Goal: Complete application form

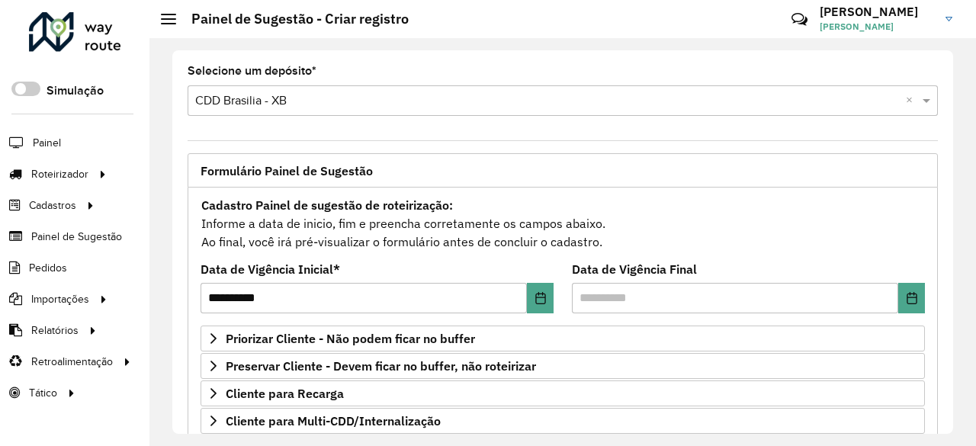
scroll to position [128, 0]
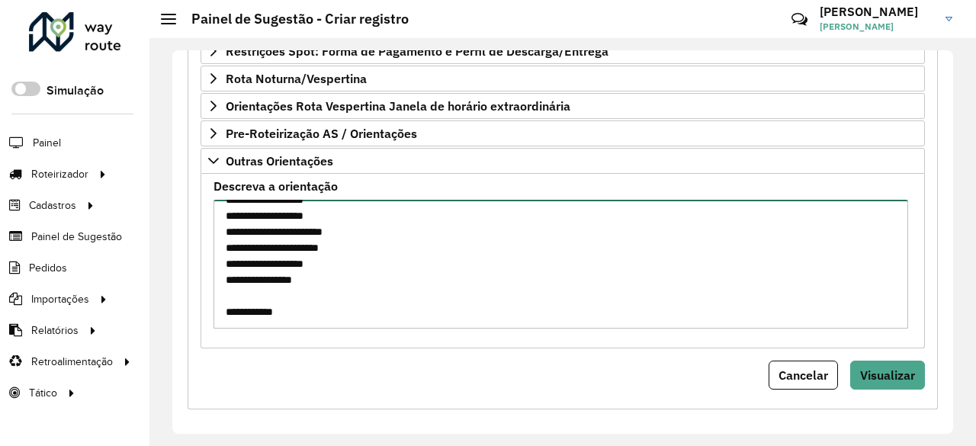
click at [291, 293] on textarea "**********" at bounding box center [561, 264] width 695 height 129
paste textarea "* ***** **** ***** ***** ***** ***** **** **** **** ***** ***** *****"
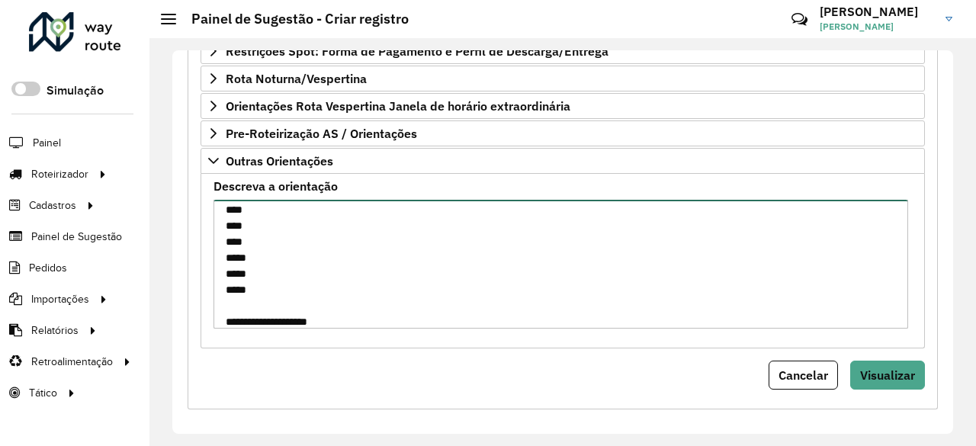
scroll to position [342, 0]
paste textarea "* ***** ***** ***** *****"
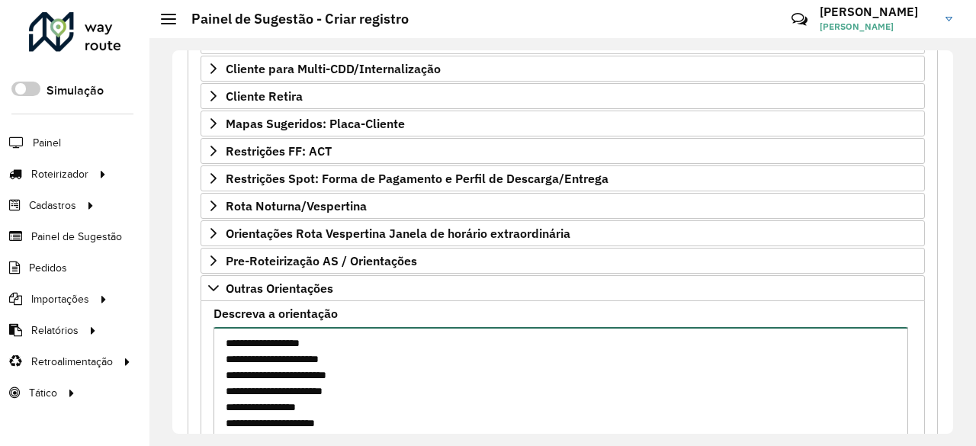
scroll to position [327, 0]
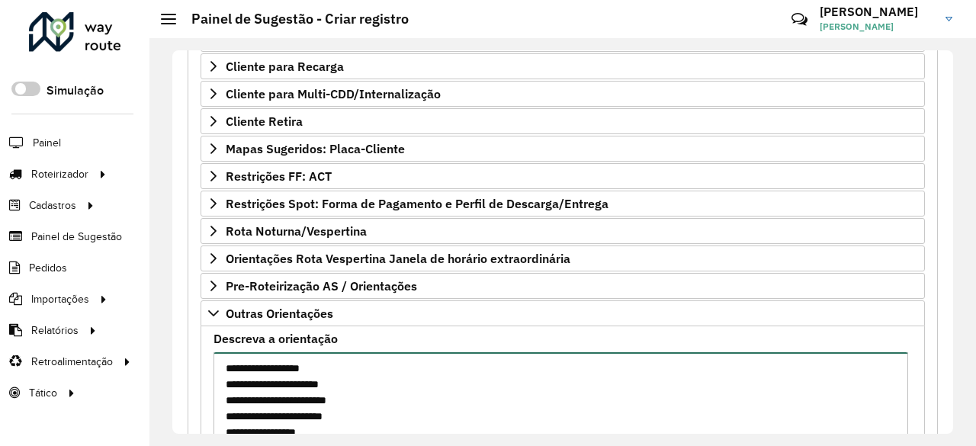
type textarea "**********"
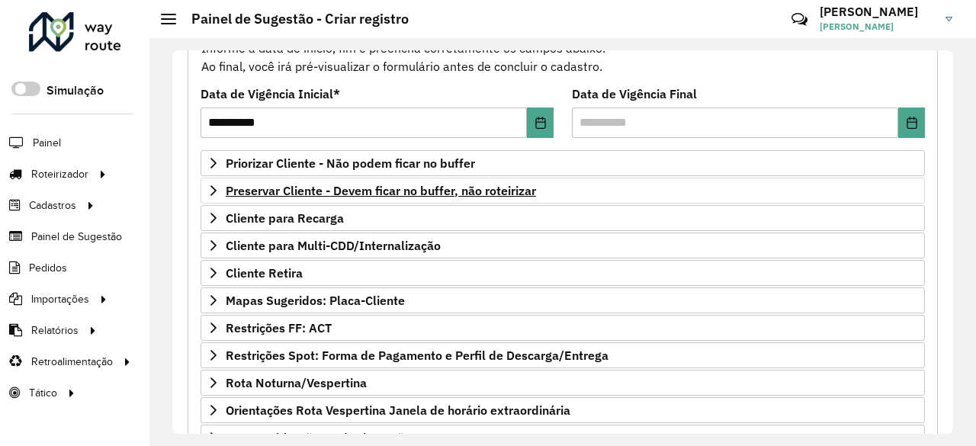
scroll to position [175, 0]
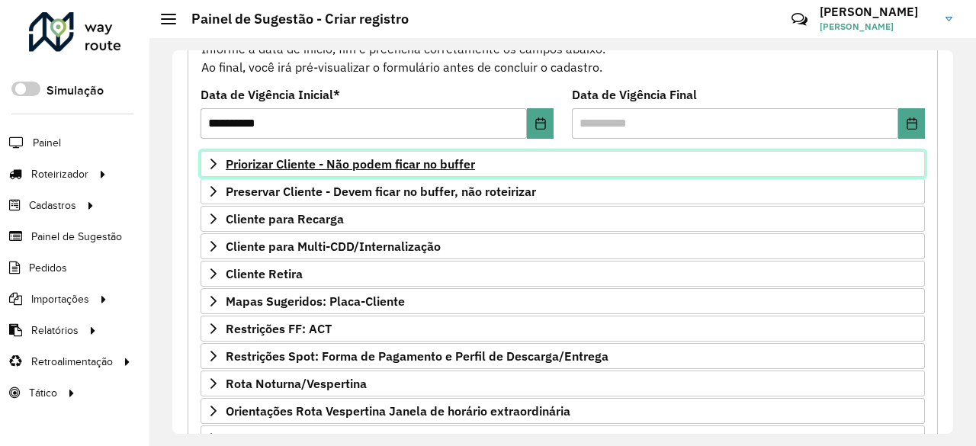
click at [246, 160] on span "Priorizar Cliente - Não podem ficar no buffer" at bounding box center [350, 164] width 249 height 12
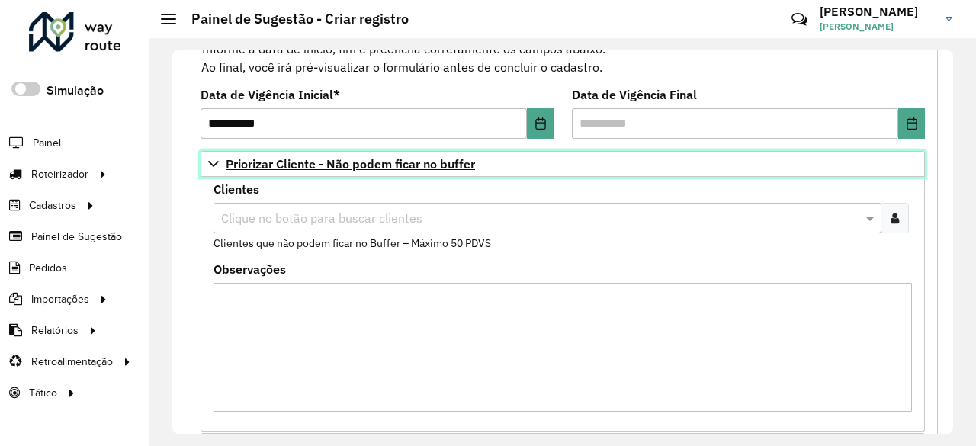
click at [246, 160] on span "Priorizar Cliente - Não podem ficar no buffer" at bounding box center [350, 164] width 249 height 12
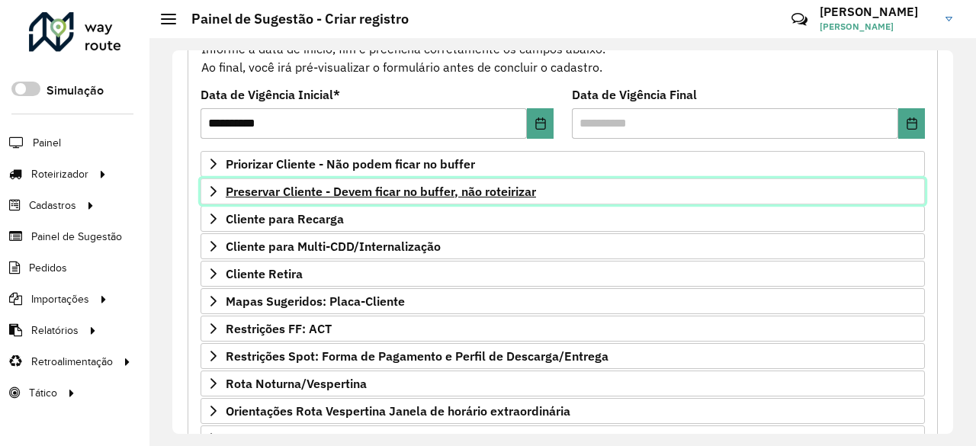
click at [233, 194] on span "Preservar Cliente - Devem ficar no buffer, não roteirizar" at bounding box center [381, 191] width 310 height 12
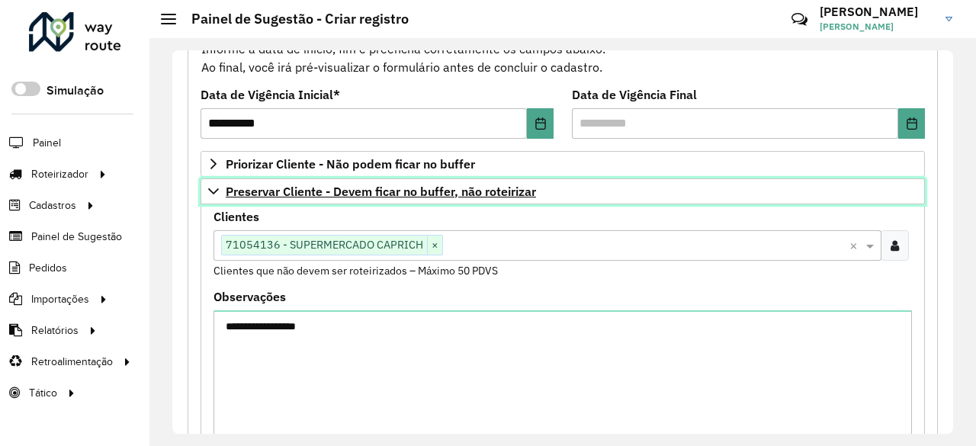
click at [233, 194] on span "Preservar Cliente - Devem ficar no buffer, não roteirizar" at bounding box center [381, 191] width 310 height 12
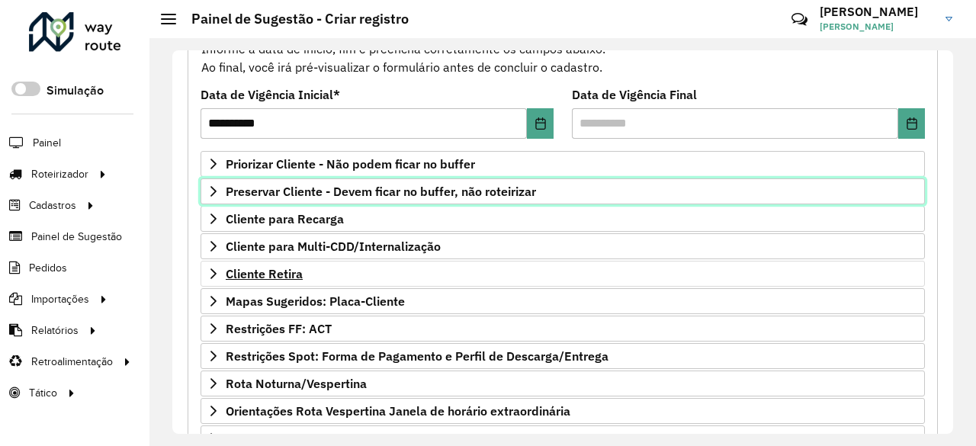
scroll to position [403, 0]
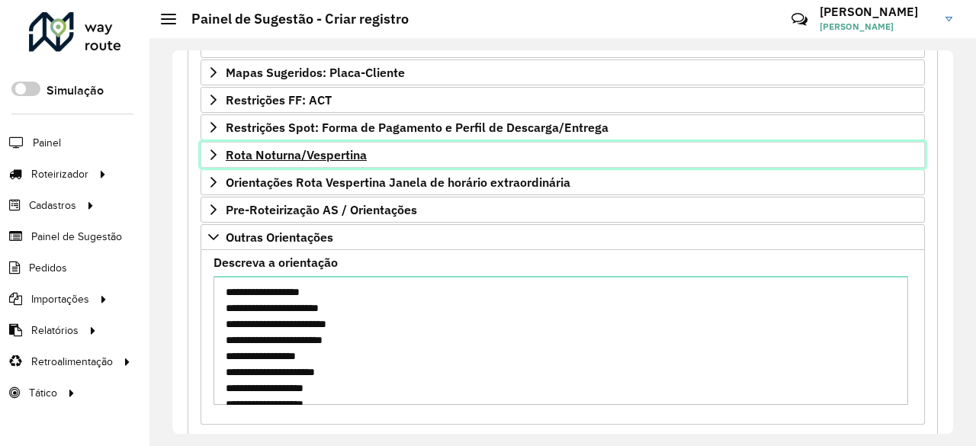
click at [275, 149] on span "Rota Noturna/Vespertina" at bounding box center [296, 155] width 141 height 12
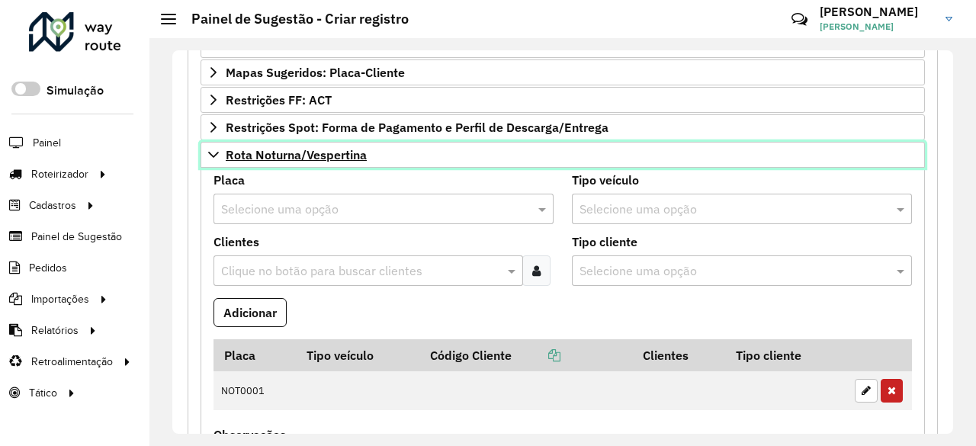
click at [253, 152] on span "Rota Noturna/Vespertina" at bounding box center [296, 155] width 141 height 12
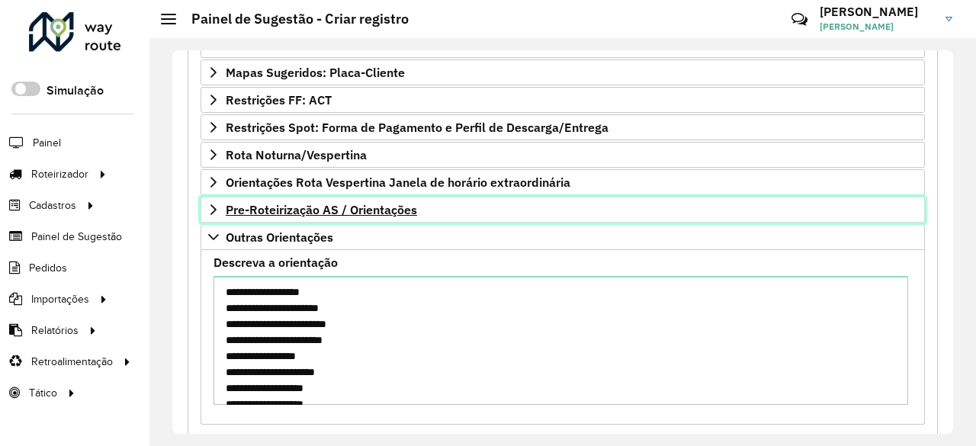
click at [218, 204] on icon at bounding box center [213, 210] width 12 height 12
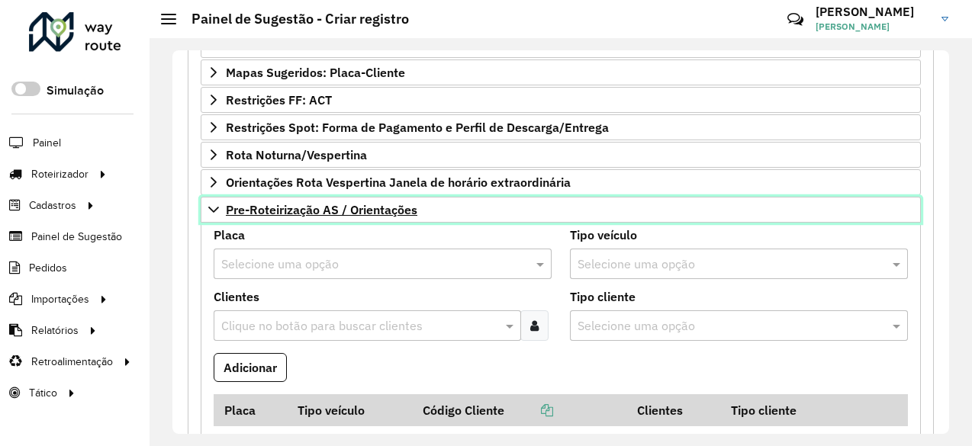
click at [218, 204] on icon at bounding box center [213, 210] width 12 height 12
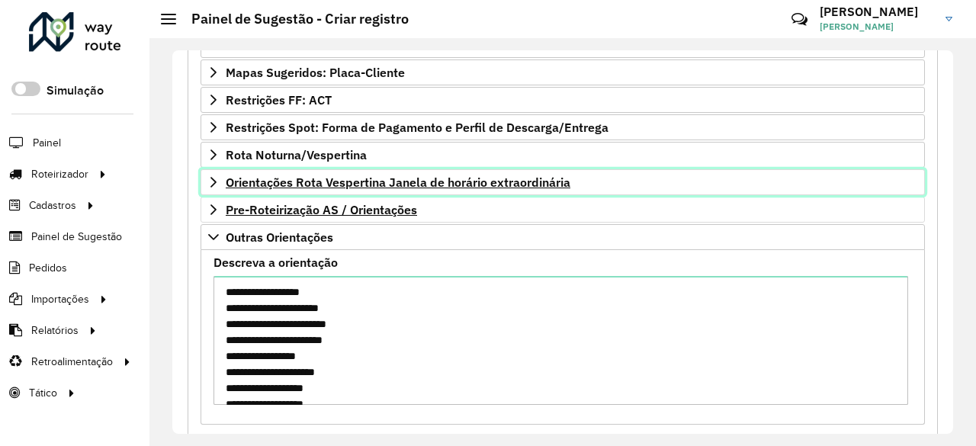
click at [226, 176] on span "Orientações Rota Vespertina Janela de horário extraordinária" at bounding box center [398, 182] width 345 height 12
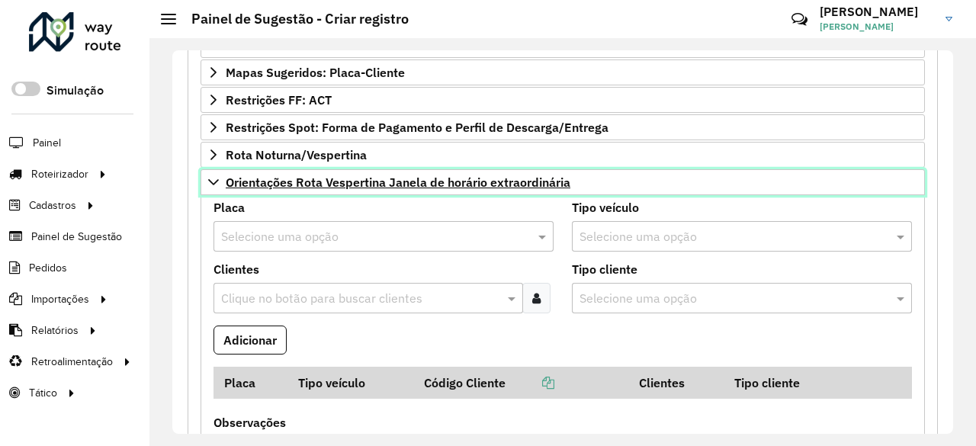
click at [226, 176] on span "Orientações Rota Vespertina Janela de horário extraordinária" at bounding box center [398, 182] width 345 height 12
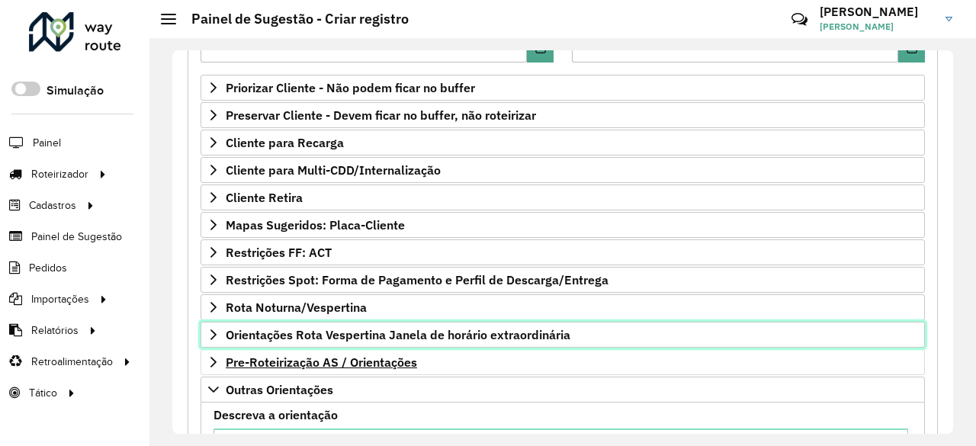
scroll to position [480, 0]
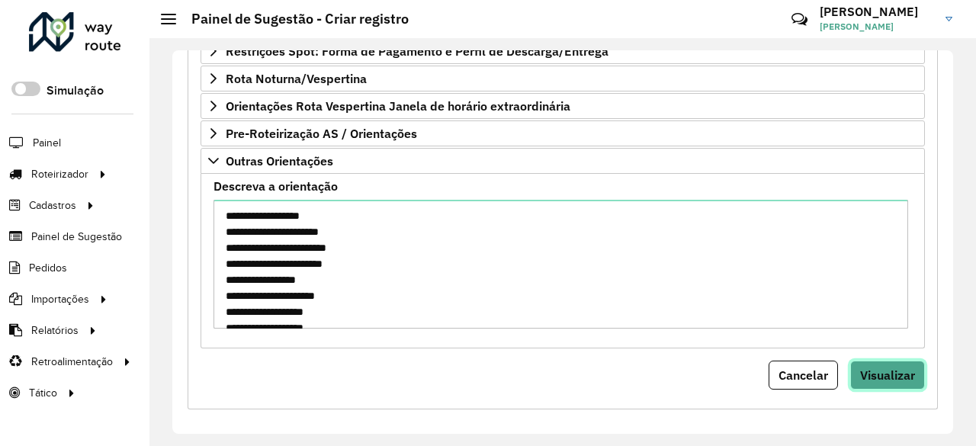
click at [900, 368] on span "Visualizar" at bounding box center [887, 375] width 55 height 15
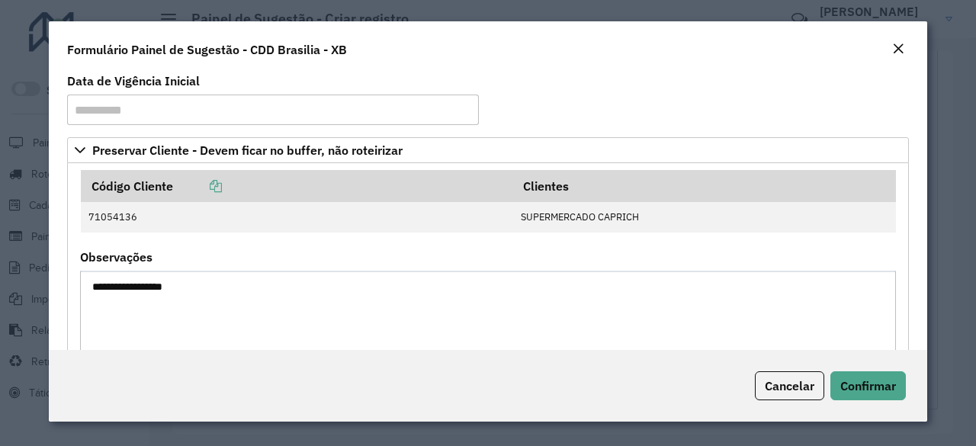
scroll to position [0, 0]
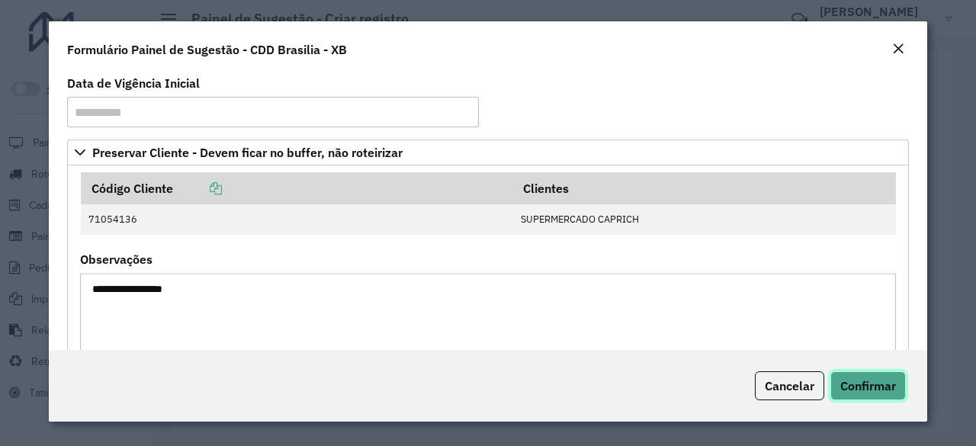
click at [857, 389] on span "Confirmar" at bounding box center [868, 385] width 56 height 15
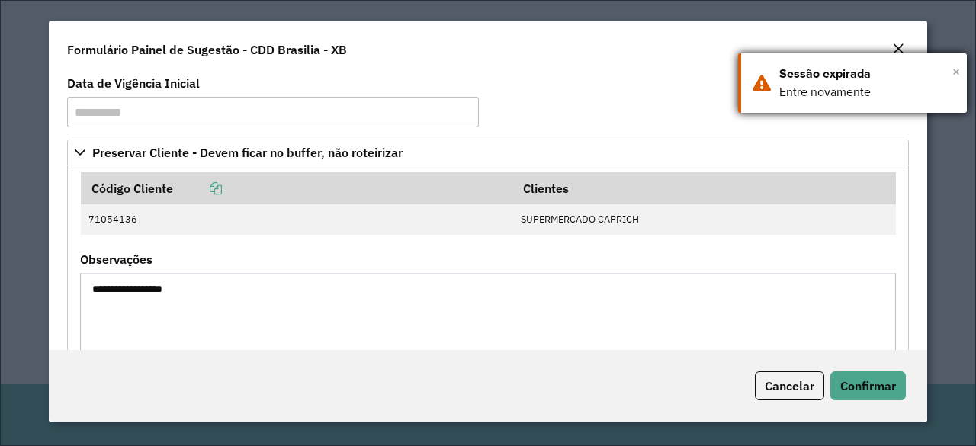
click at [956, 73] on span "×" at bounding box center [957, 71] width 8 height 23
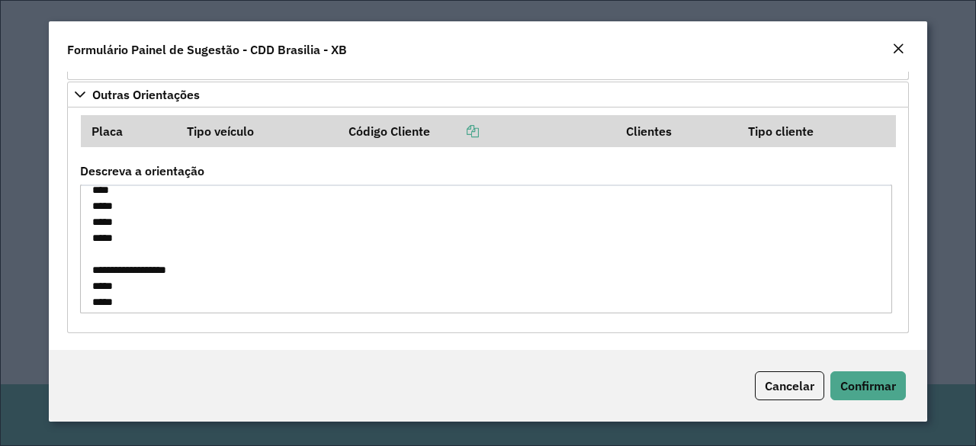
scroll to position [432, 0]
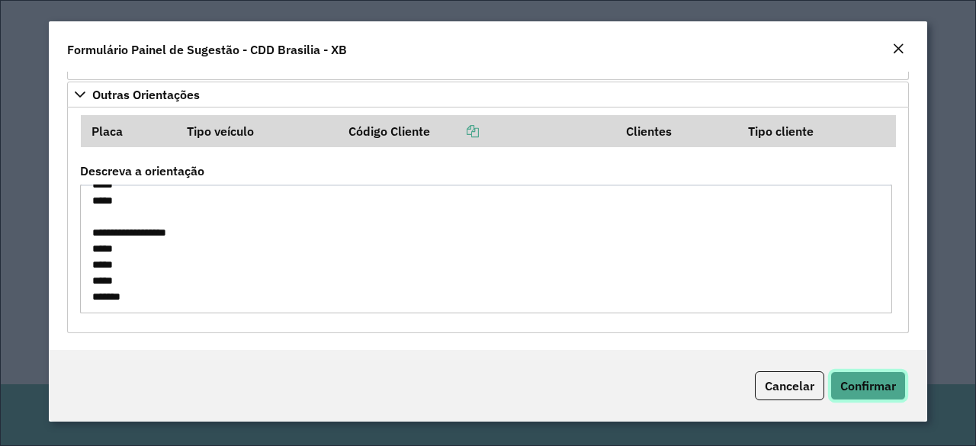
click at [886, 378] on span "Confirmar" at bounding box center [868, 385] width 56 height 15
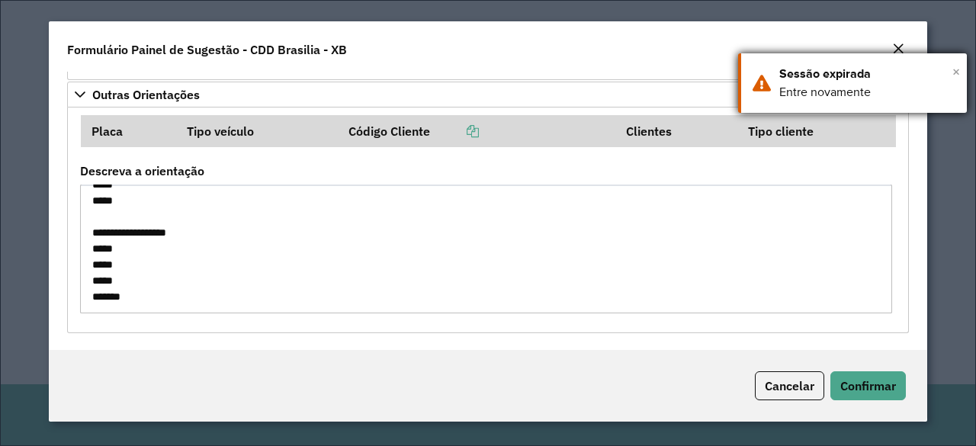
click at [954, 72] on span "×" at bounding box center [957, 71] width 8 height 23
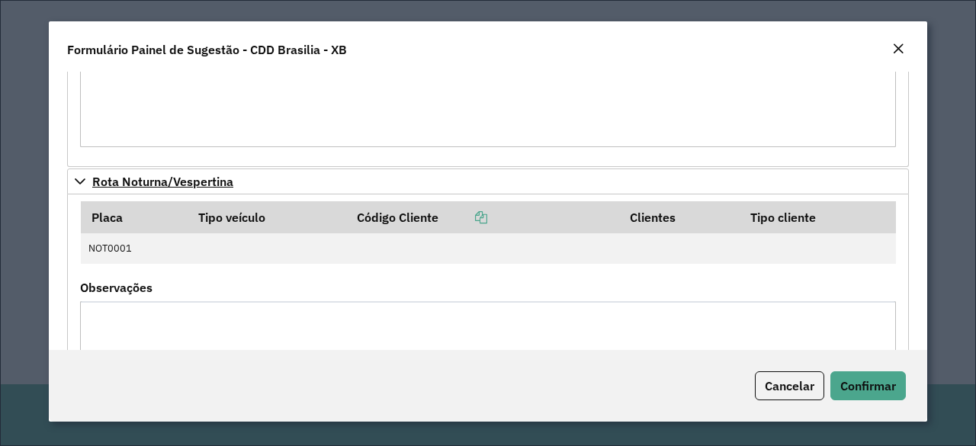
scroll to position [243, 0]
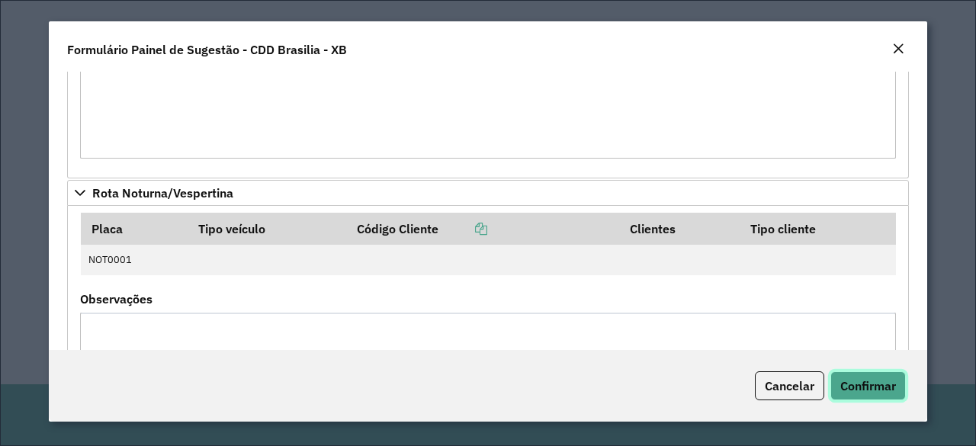
click at [850, 395] on button "Confirmar" at bounding box center [869, 385] width 76 height 29
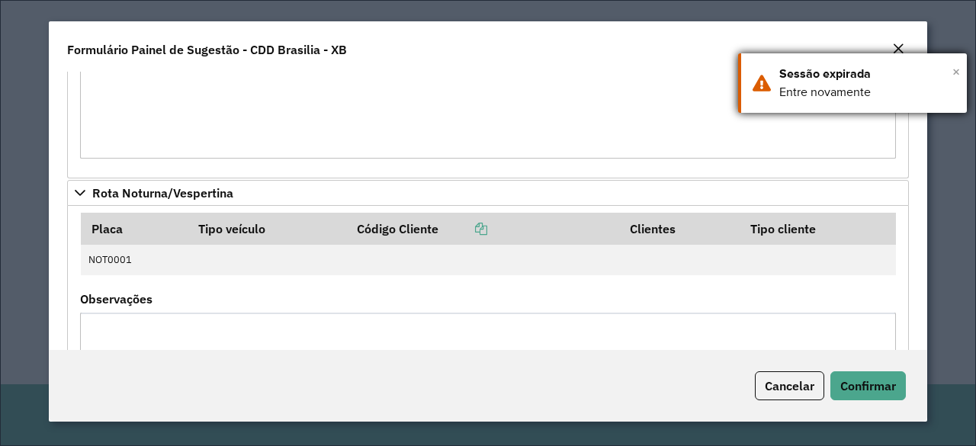
click at [956, 79] on span "×" at bounding box center [957, 71] width 8 height 23
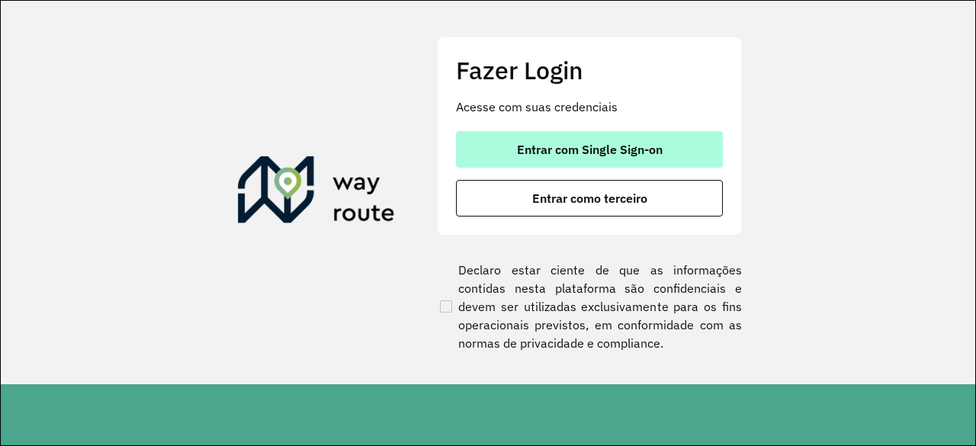
click at [586, 137] on button "Entrar com Single Sign-on" at bounding box center [589, 149] width 267 height 37
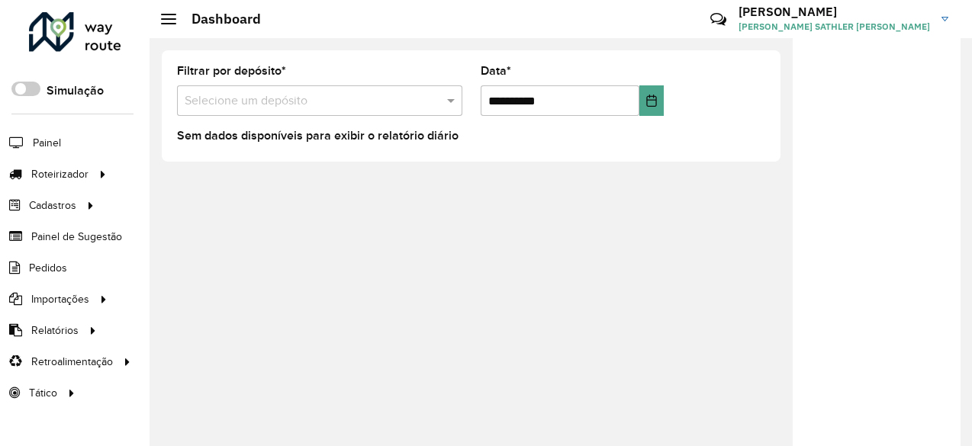
click at [241, 79] on label "Filtrar por depósito *" at bounding box center [231, 71] width 109 height 18
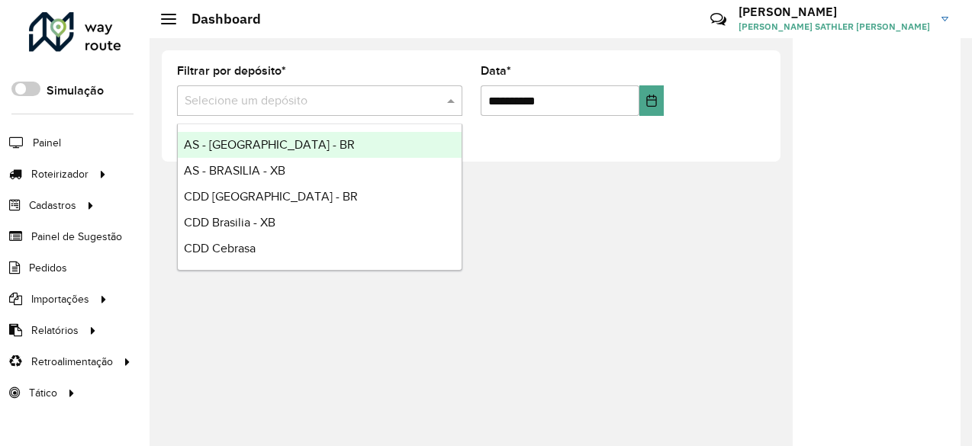
click at [247, 101] on input "text" at bounding box center [304, 101] width 239 height 18
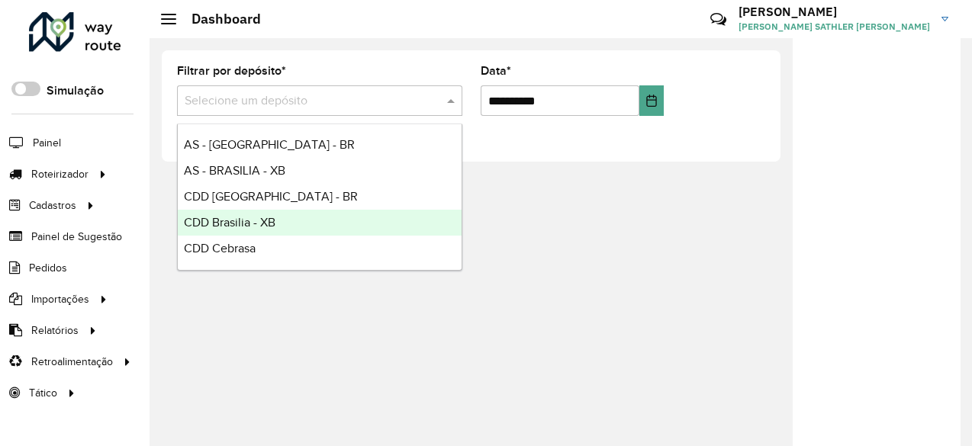
click at [246, 217] on span "CDD Brasilia - XB" at bounding box center [230, 222] width 92 height 13
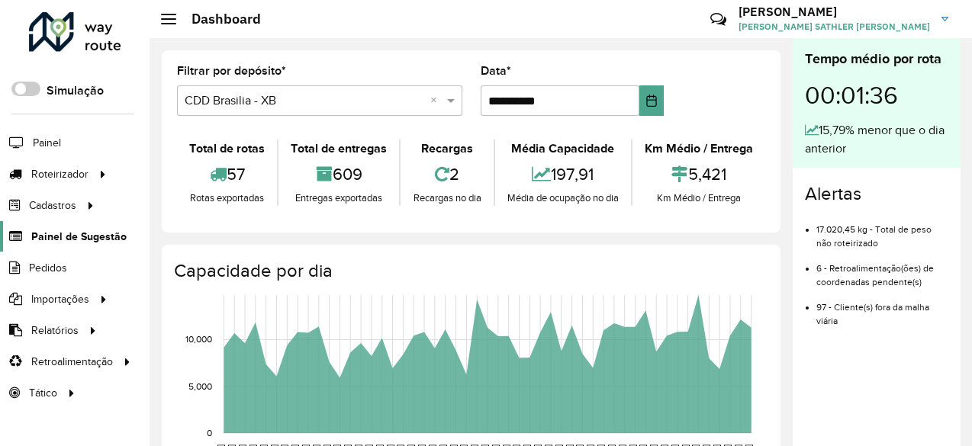
click at [66, 237] on span "Painel de Sugestão" at bounding box center [78, 237] width 95 height 16
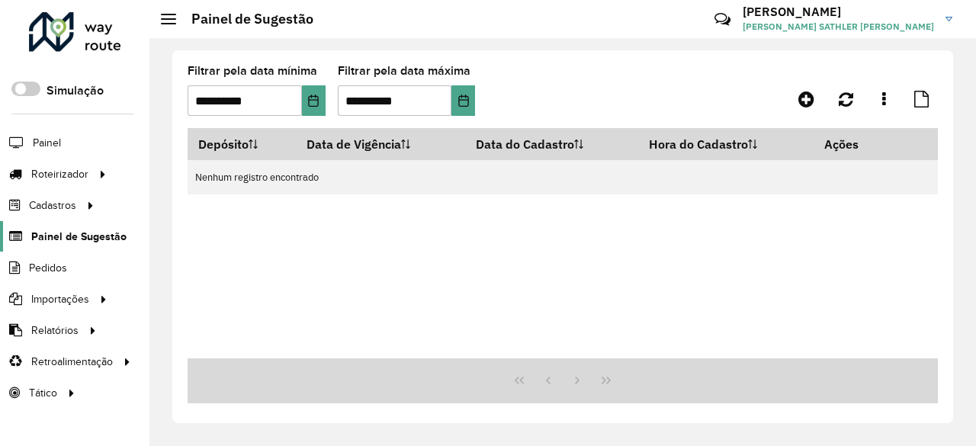
click at [66, 230] on span "Painel de Sugestão" at bounding box center [78, 237] width 95 height 16
click at [803, 94] on icon at bounding box center [806, 99] width 16 height 18
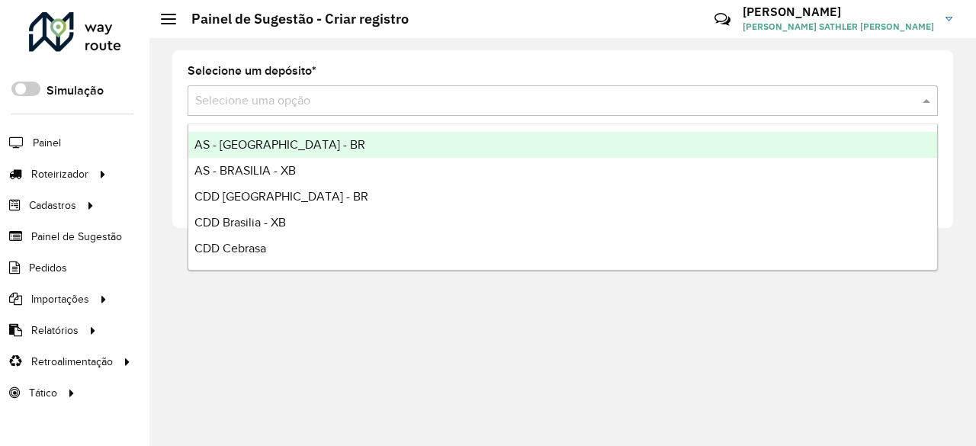
click at [245, 108] on input "text" at bounding box center [547, 101] width 705 height 18
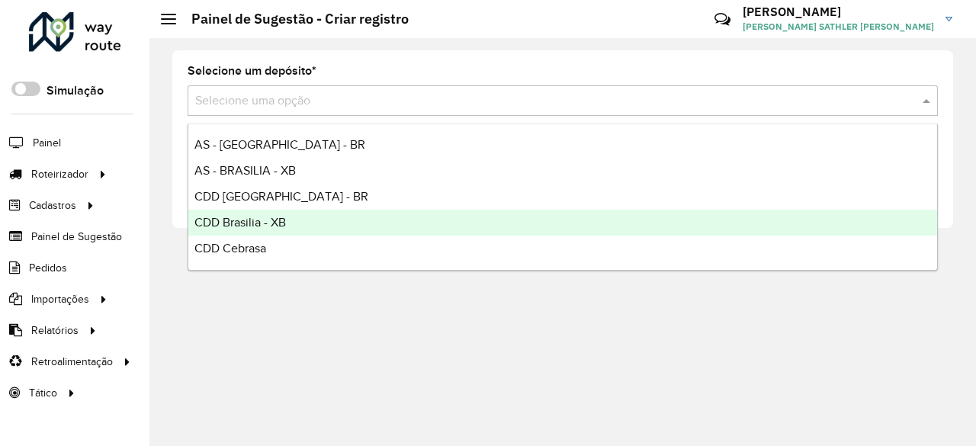
click at [259, 220] on span "CDD Brasilia - XB" at bounding box center [240, 222] width 92 height 13
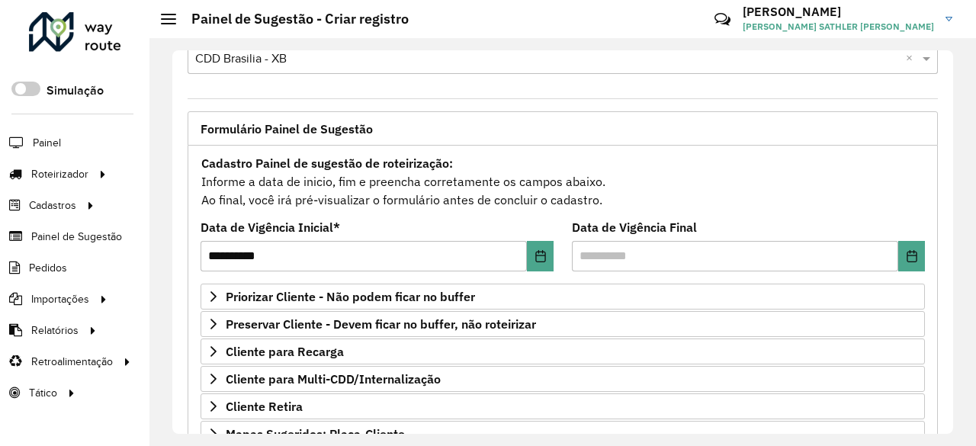
scroll to position [76, 0]
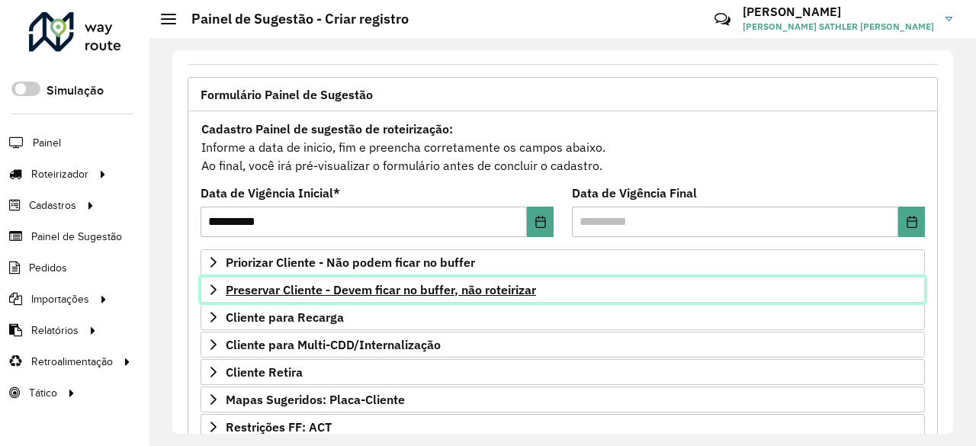
click at [215, 288] on icon at bounding box center [213, 289] width 6 height 11
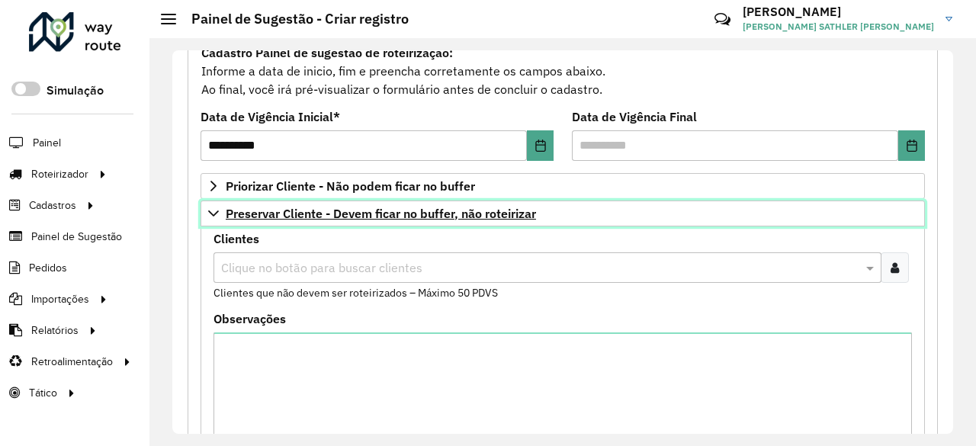
scroll to position [229, 0]
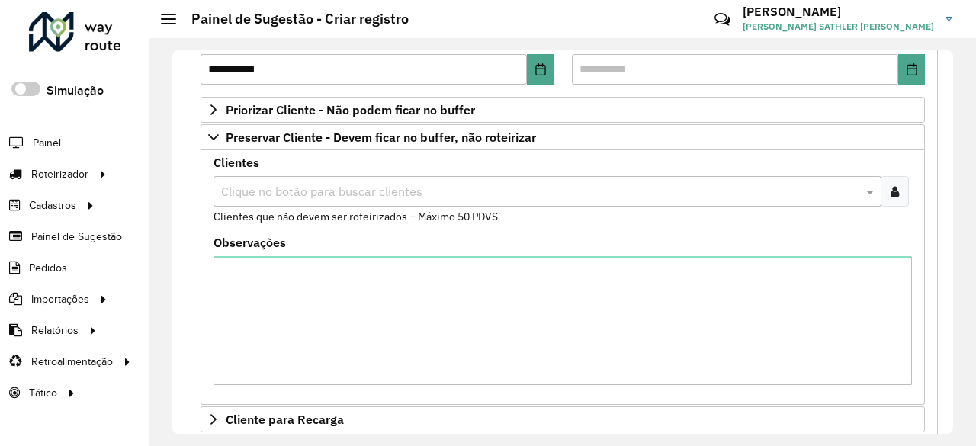
click at [253, 187] on input "text" at bounding box center [539, 192] width 645 height 18
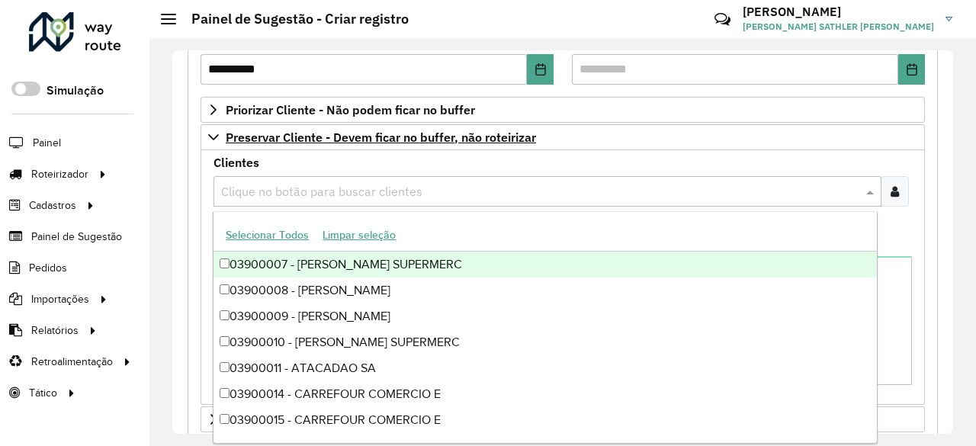
paste input "*****"
type input "*****"
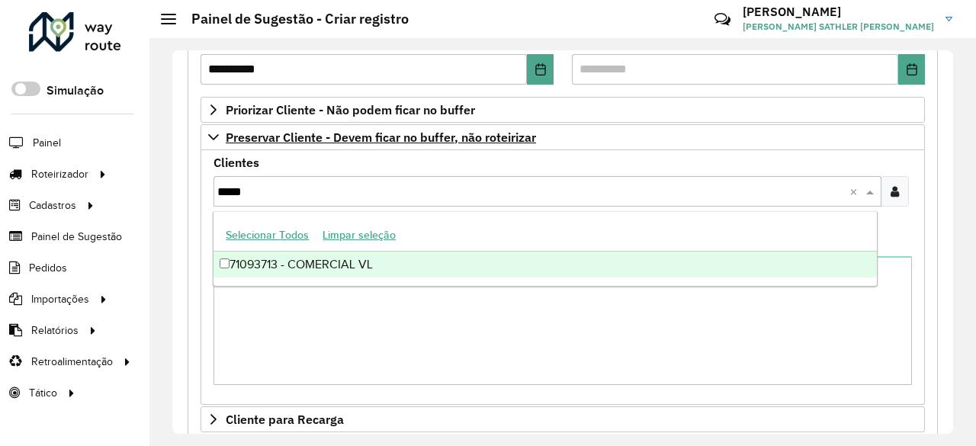
click at [304, 265] on div "71093713 - COMERCIAL VL" at bounding box center [545, 265] width 663 height 26
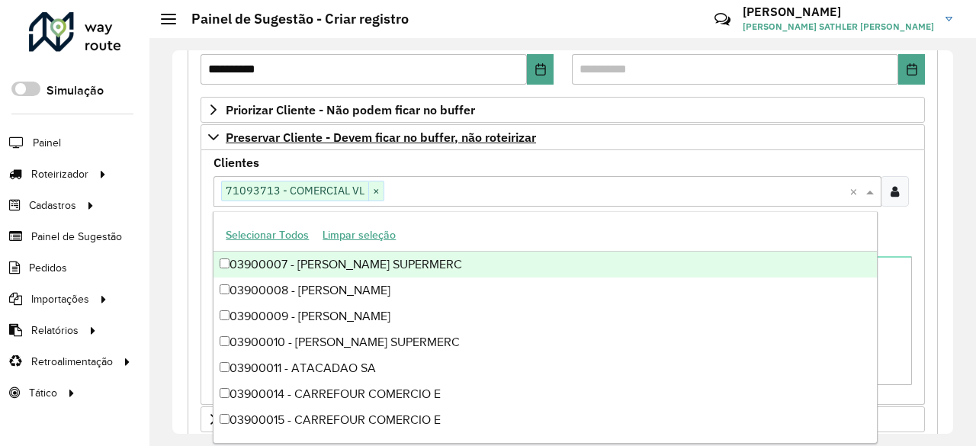
click at [479, 183] on input "text" at bounding box center [616, 192] width 465 height 18
click at [473, 188] on input "text" at bounding box center [616, 192] width 465 height 18
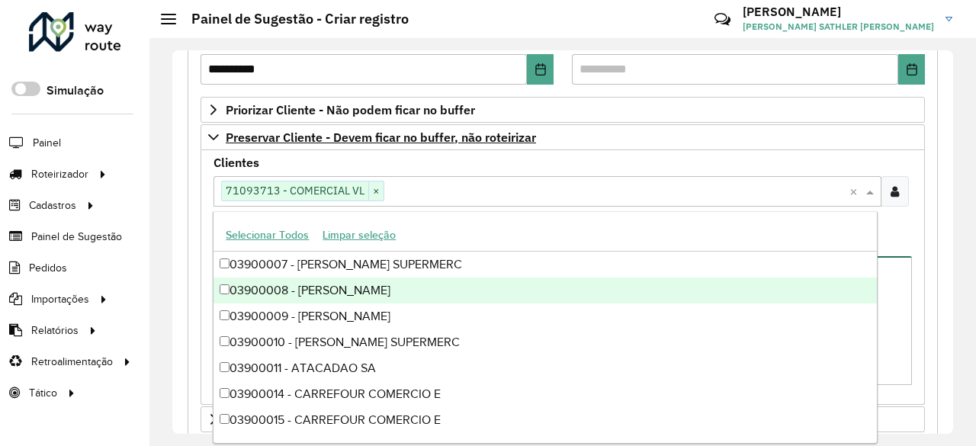
click at [900, 294] on textarea "Observações" at bounding box center [563, 320] width 699 height 129
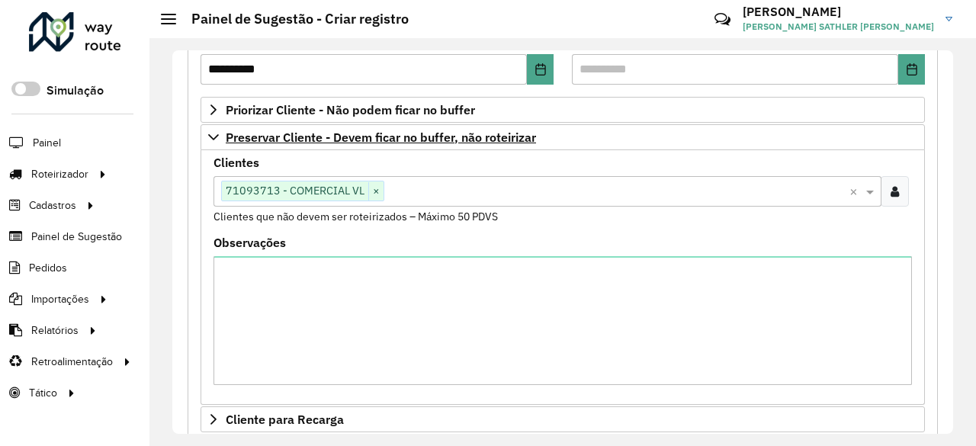
click at [468, 196] on input "text" at bounding box center [616, 192] width 465 height 18
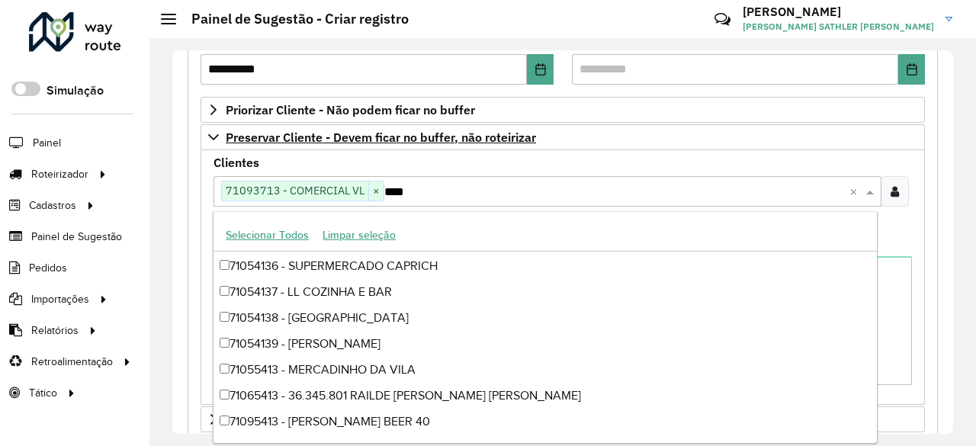
scroll to position [232, 0]
type input "*****"
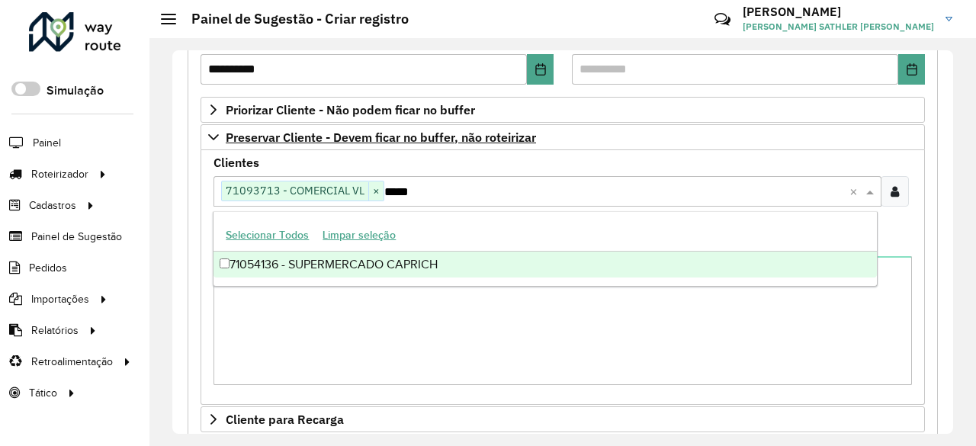
scroll to position [0, 0]
click at [360, 276] on div "71054136 - SUPERMERCADO CAPRICH" at bounding box center [545, 265] width 663 height 26
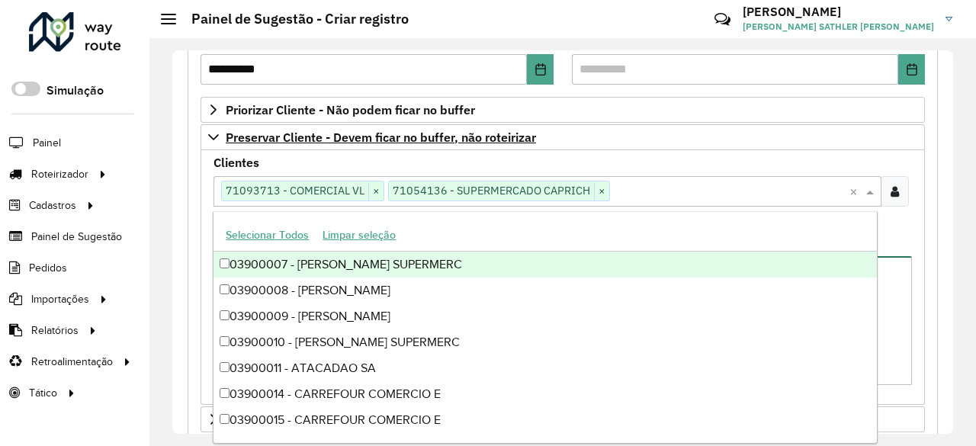
click at [892, 293] on textarea "Observações" at bounding box center [563, 320] width 699 height 129
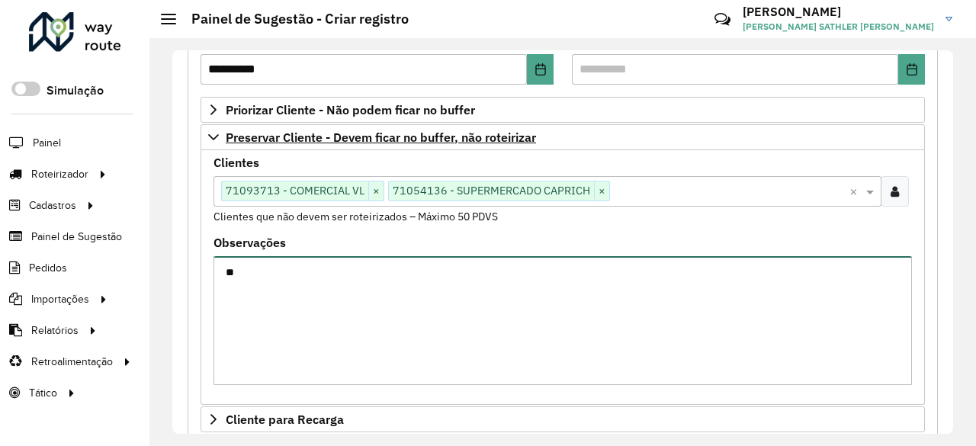
type textarea "*"
type textarea "**********"
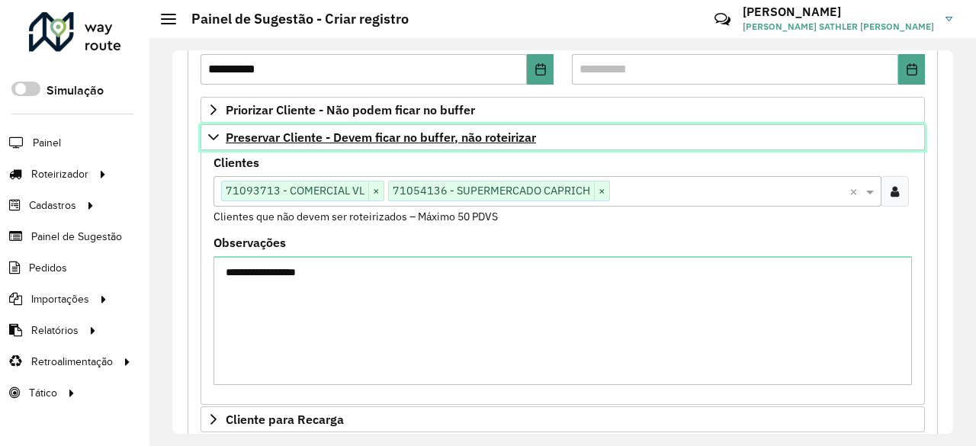
click at [220, 138] on link "Preservar Cliente - Devem ficar no buffer, não roteirizar" at bounding box center [563, 137] width 725 height 26
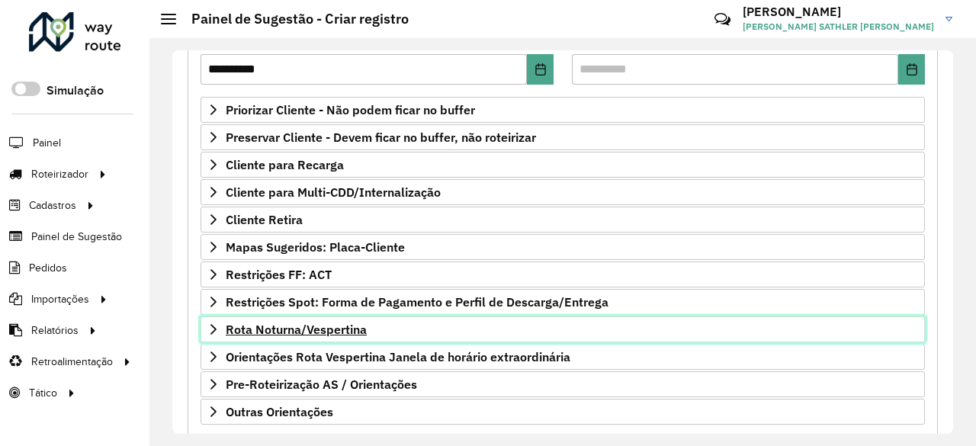
click at [208, 323] on icon at bounding box center [213, 329] width 12 height 12
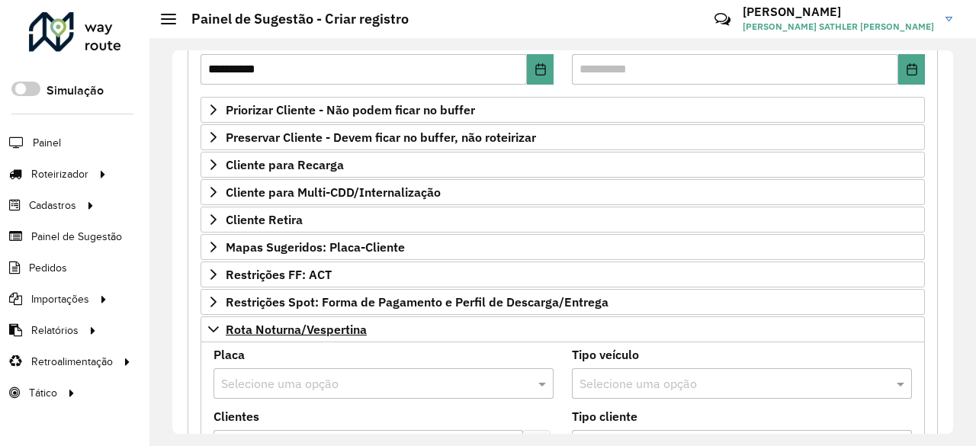
click at [262, 377] on input "text" at bounding box center [368, 384] width 294 height 18
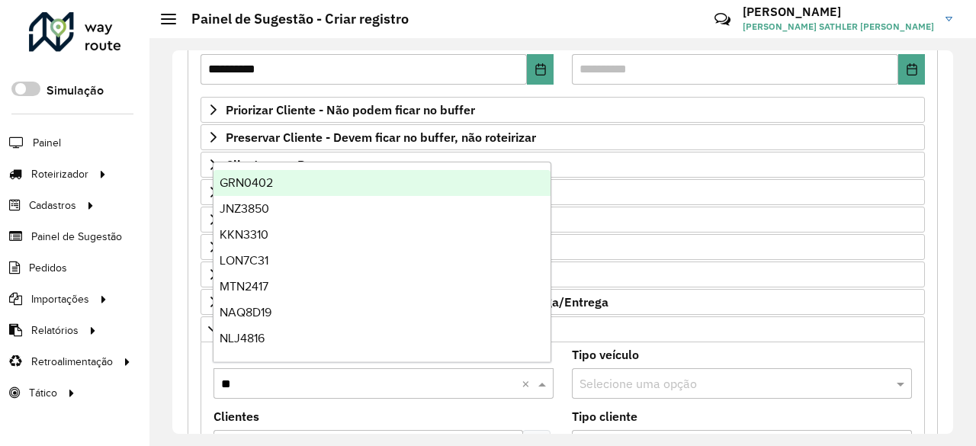
type input "***"
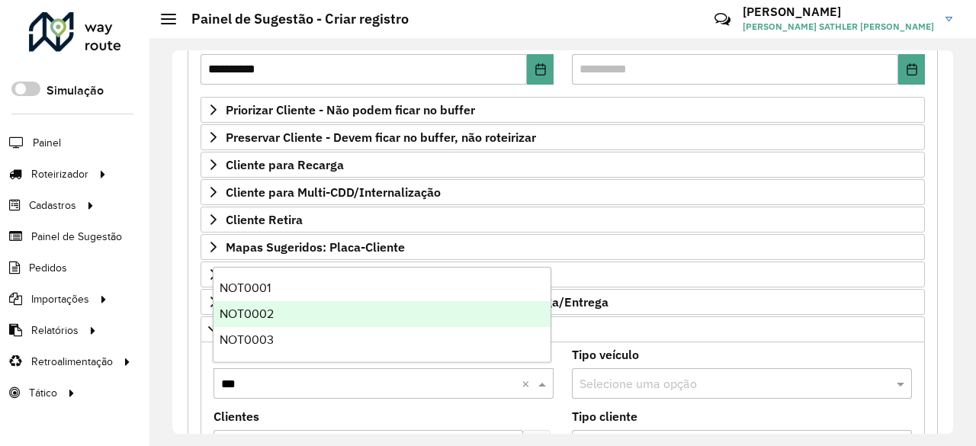
click at [262, 298] on div "NOT0001" at bounding box center [382, 288] width 337 height 26
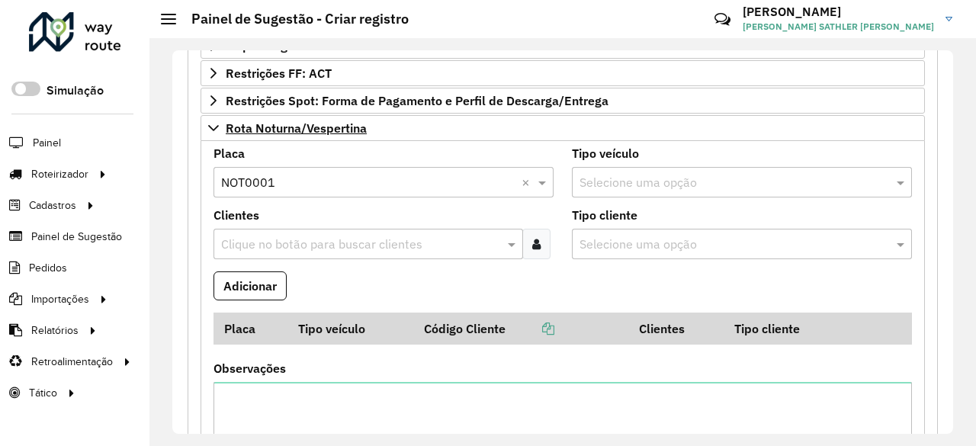
scroll to position [458, 0]
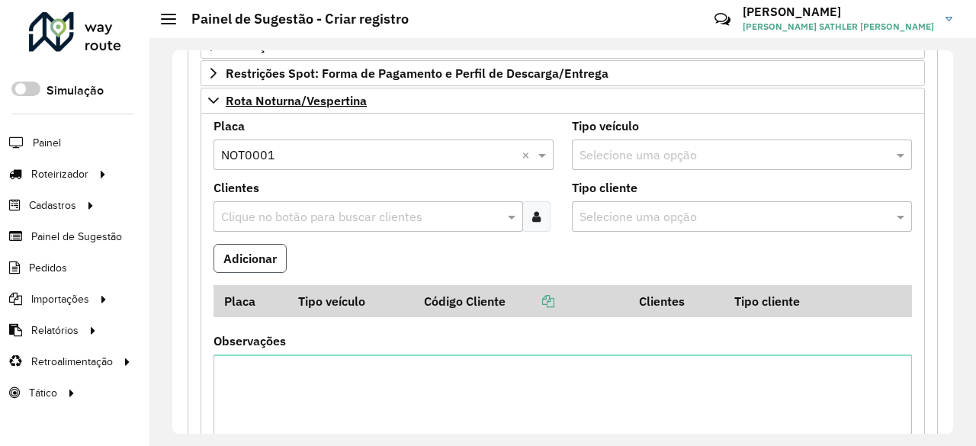
click at [264, 250] on button "Adicionar" at bounding box center [250, 258] width 73 height 29
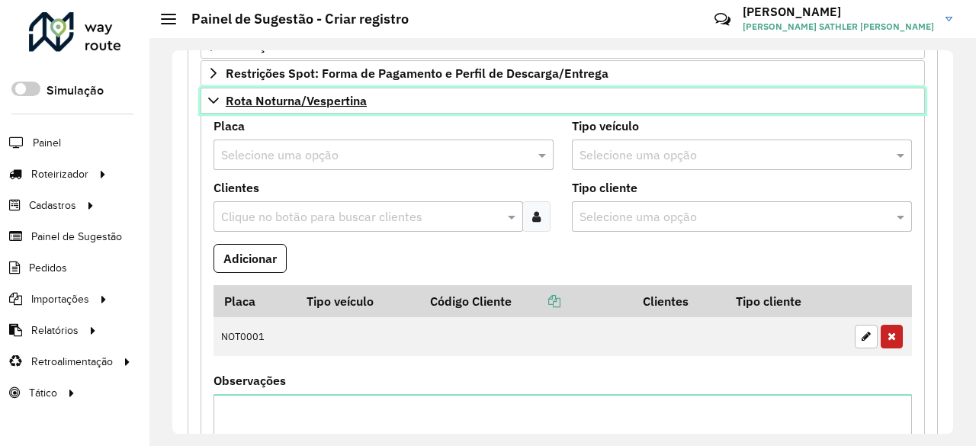
click at [214, 98] on icon at bounding box center [213, 101] width 12 height 12
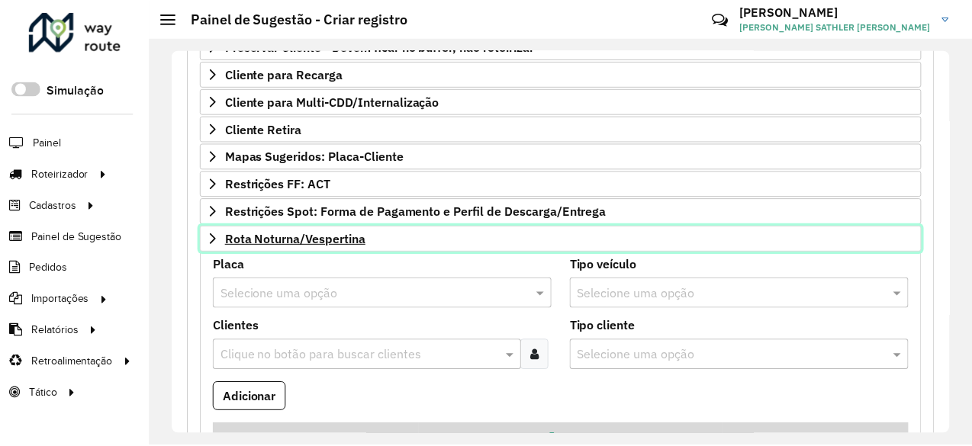
scroll to position [305, 0]
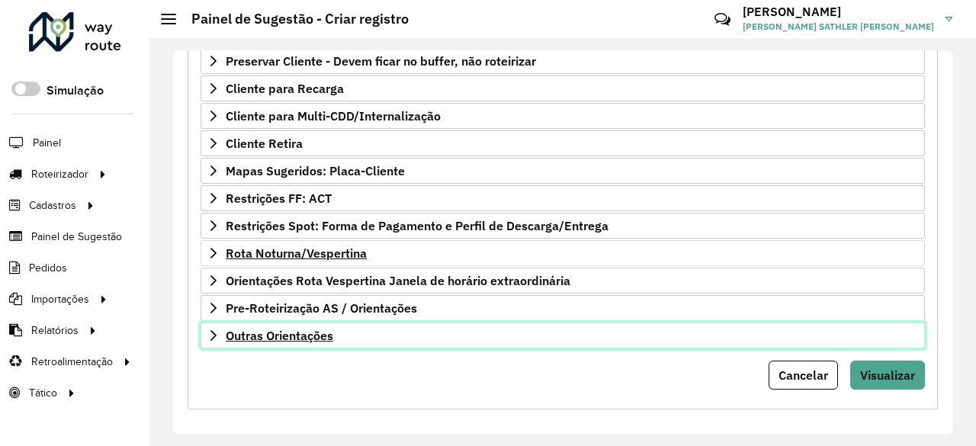
click at [215, 329] on icon at bounding box center [213, 335] width 12 height 12
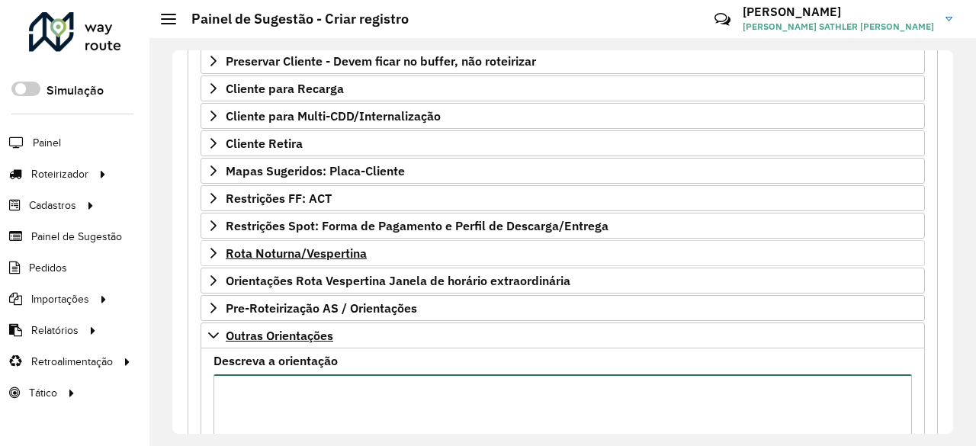
click at [264, 379] on textarea "Descreva a orientação" at bounding box center [563, 438] width 699 height 129
paste textarea "**********"
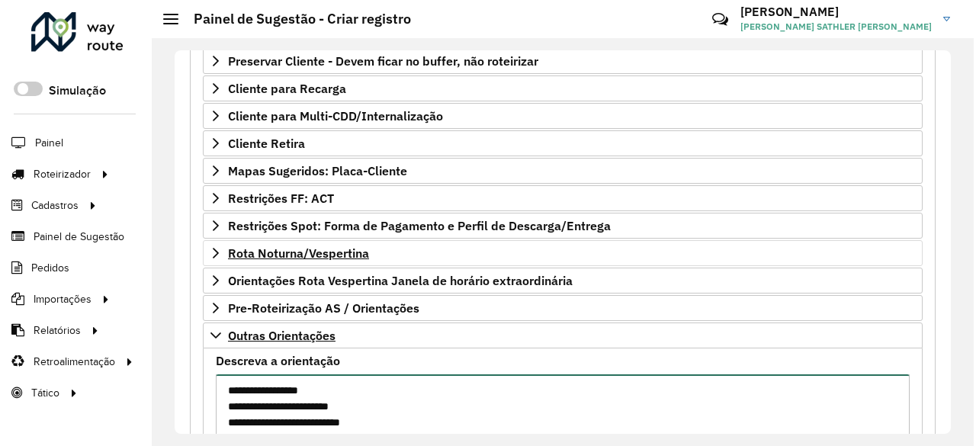
scroll to position [366, 0]
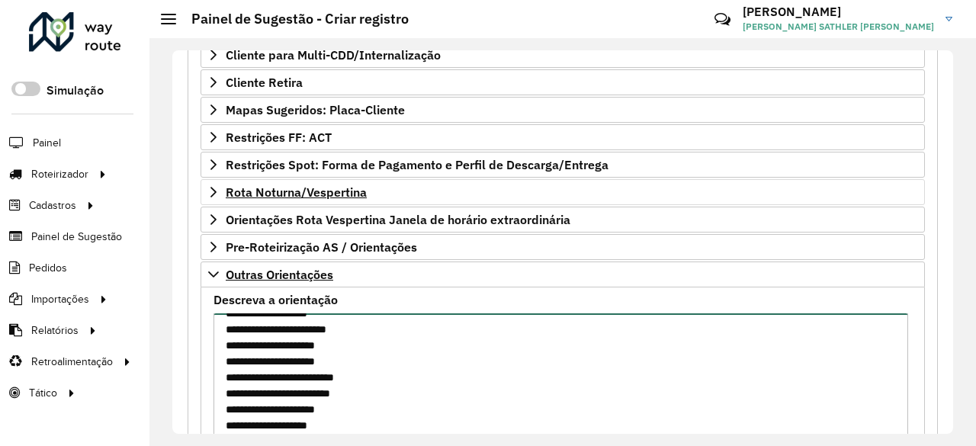
drag, startPoint x: 325, startPoint y: 410, endPoint x: 271, endPoint y: 418, distance: 53.9
click at [271, 418] on textarea "**********" at bounding box center [561, 377] width 695 height 129
click at [344, 408] on textarea "**********" at bounding box center [561, 377] width 695 height 129
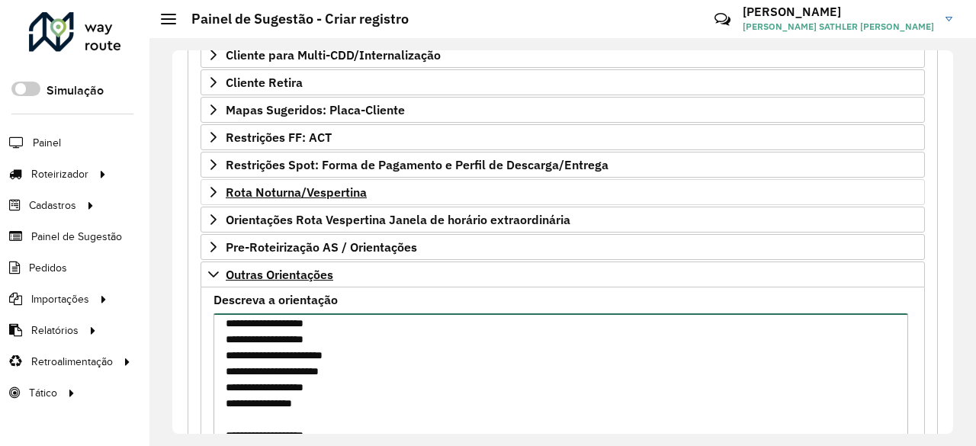
click at [299, 417] on textarea "**********" at bounding box center [561, 377] width 695 height 129
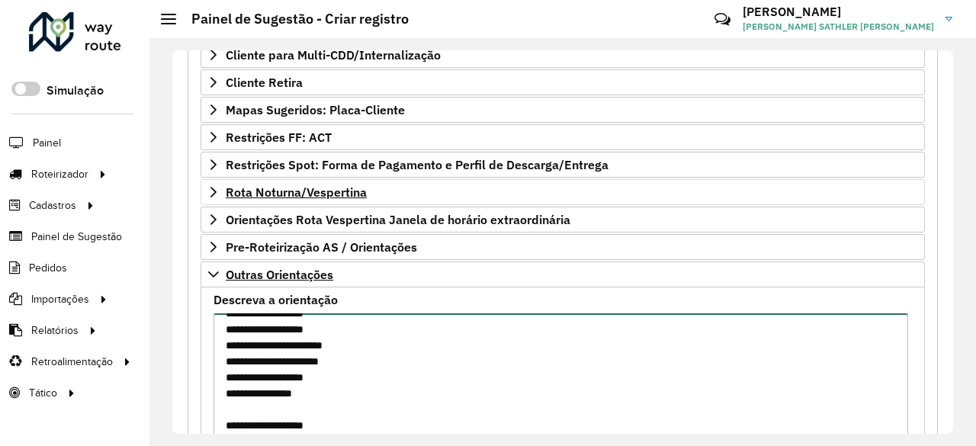
click at [297, 426] on textarea "**********" at bounding box center [561, 377] width 695 height 129
paste textarea "***** **** ***** ***** ***** ***** **** **** **** ***** ***** *****"
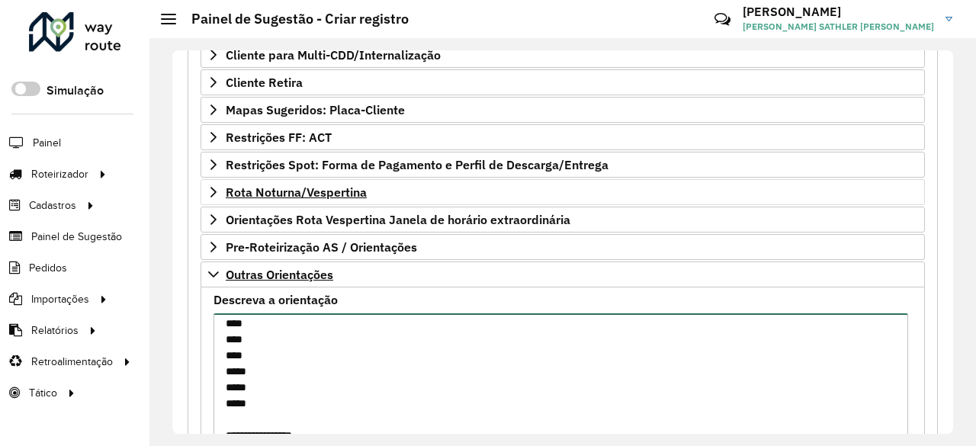
scroll to position [342, 0]
paste textarea "* ***** ***** ***** *****"
type textarea "**********"
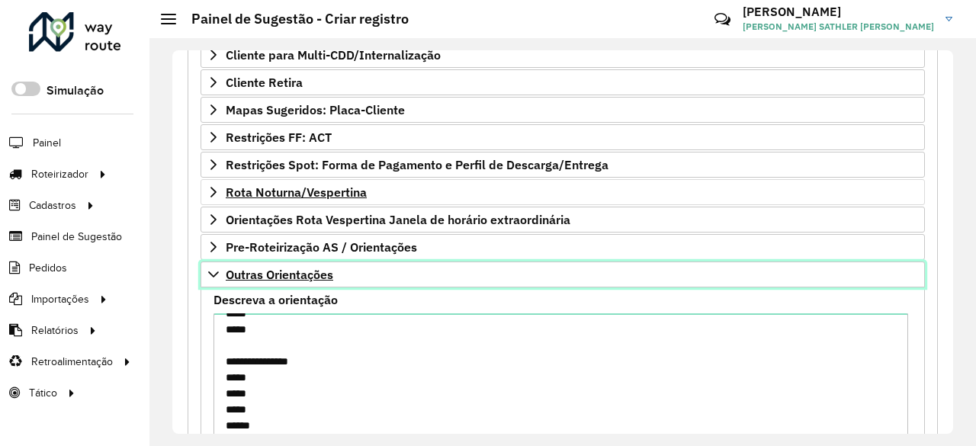
click at [218, 268] on icon at bounding box center [213, 274] width 12 height 12
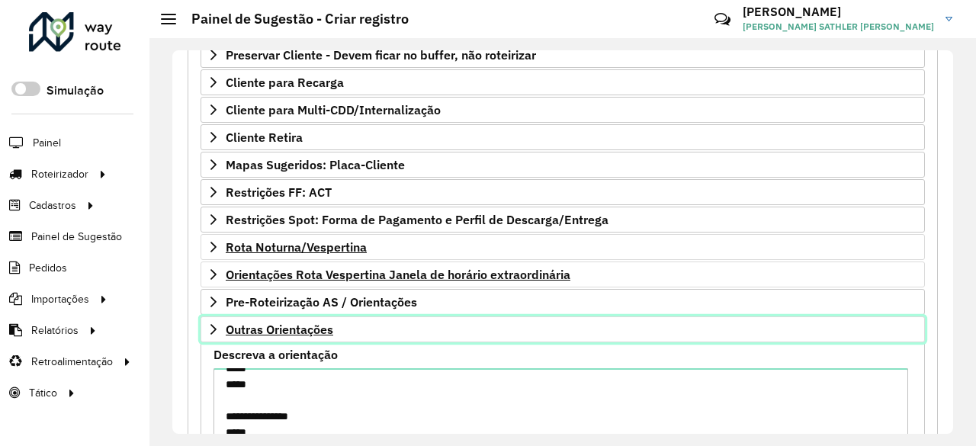
scroll to position [305, 0]
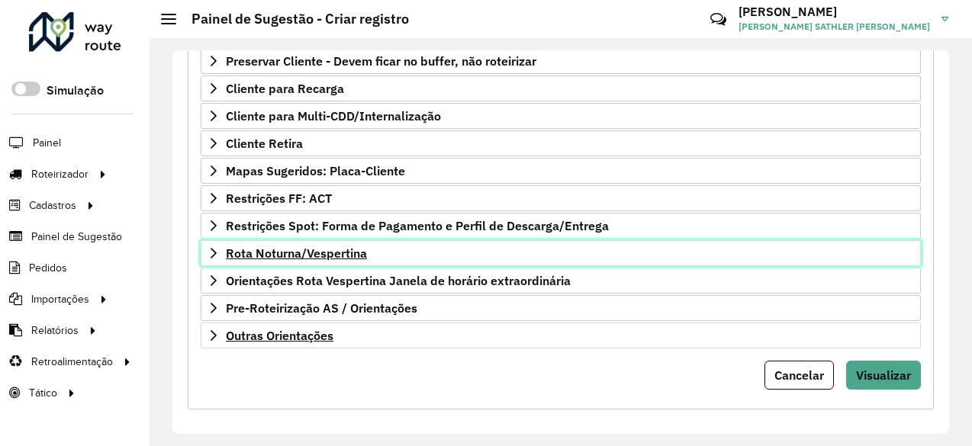
click at [217, 247] on icon at bounding box center [213, 253] width 12 height 12
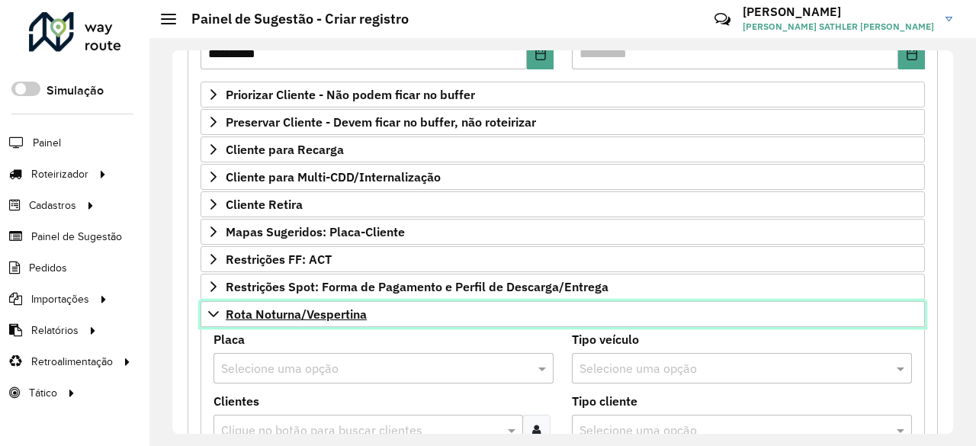
scroll to position [229, 0]
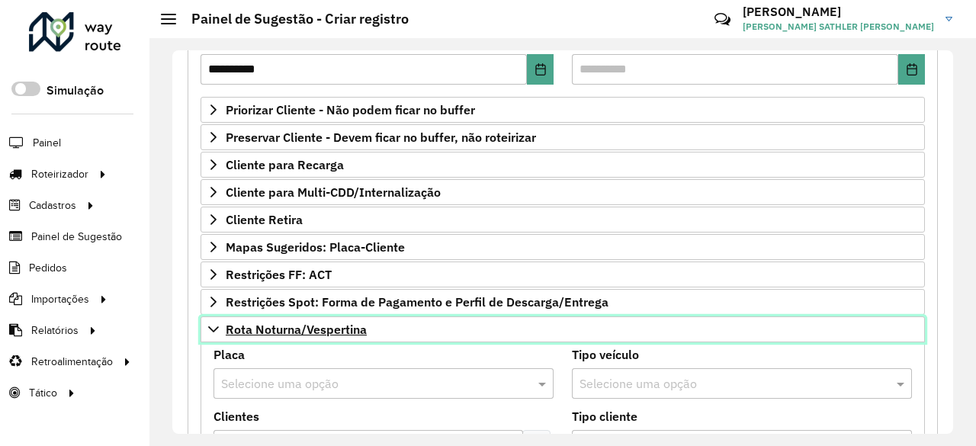
click at [210, 323] on icon at bounding box center [213, 329] width 12 height 12
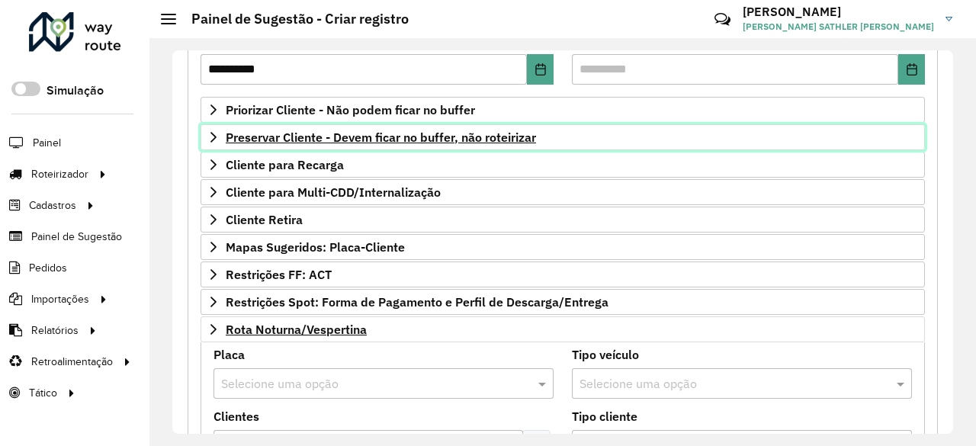
click at [214, 133] on icon at bounding box center [213, 137] width 6 height 11
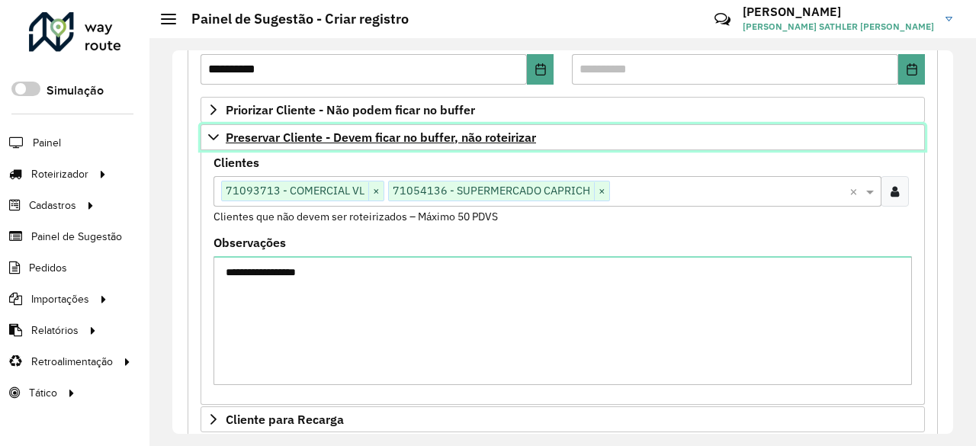
click at [214, 134] on icon at bounding box center [213, 137] width 11 height 6
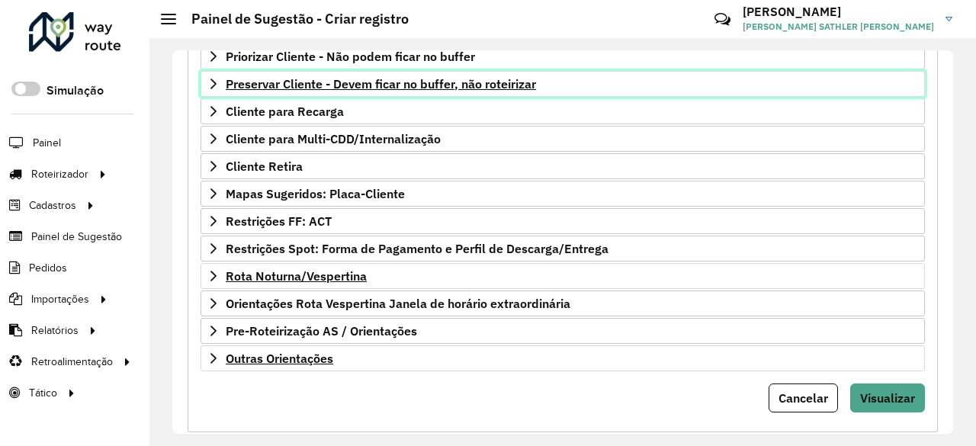
scroll to position [305, 0]
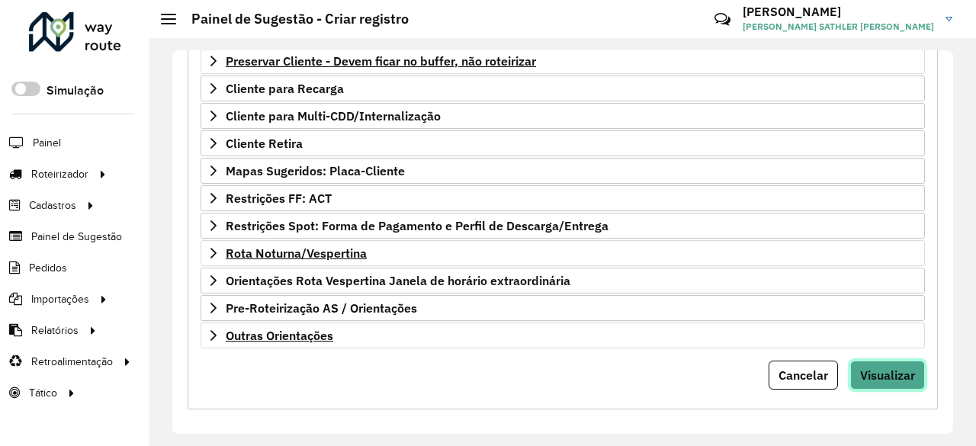
click at [865, 368] on span "Visualizar" at bounding box center [887, 375] width 55 height 15
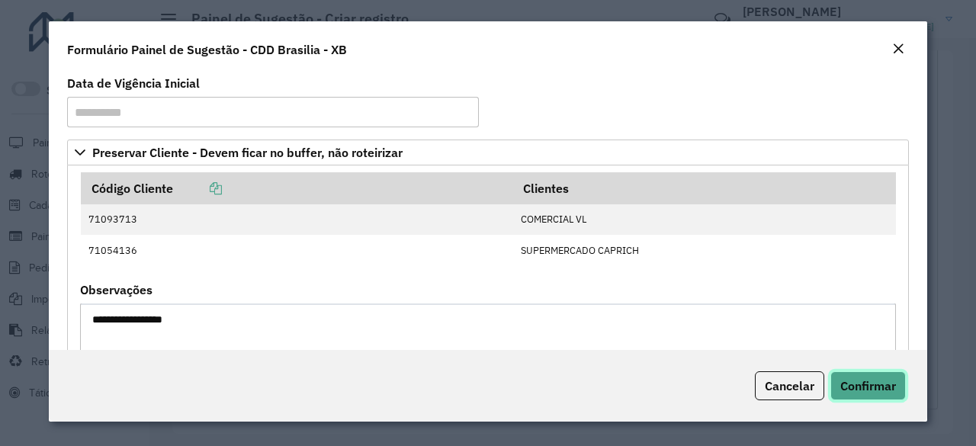
click at [873, 396] on button "Confirmar" at bounding box center [869, 385] width 76 height 29
